Goal: Find specific page/section: Find specific page/section

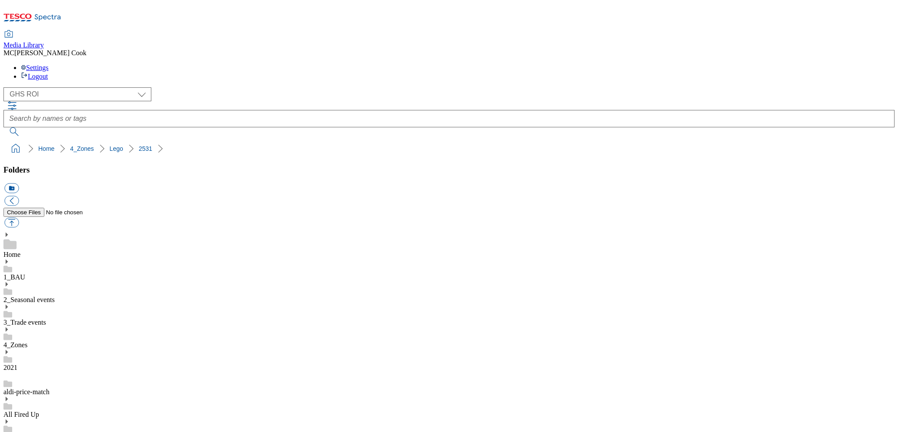
select select "flare-ghs-roi"
click at [240, 87] on div "( optional ) Clubcard Marketing Dotcom UK Emails GHS Marketing UK GHS Product U…" at bounding box center [448, 111] width 891 height 49
click at [54, 16] on icon at bounding box center [48, 17] width 26 height 7
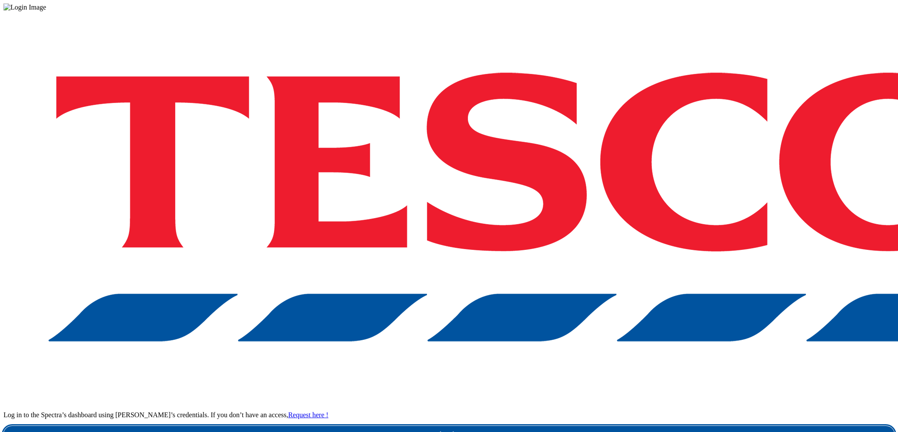
click at [682, 426] on link "Login" at bounding box center [448, 434] width 891 height 17
